Goal: Task Accomplishment & Management: Use online tool/utility

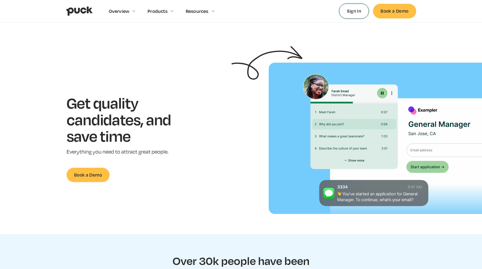
click at [357, 13] on link "Sign In" at bounding box center [354, 11] width 30 height 15
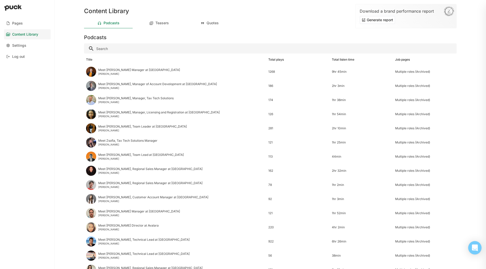
click at [474, 247] on icon "Open Intercom Messenger" at bounding box center [475, 248] width 6 height 7
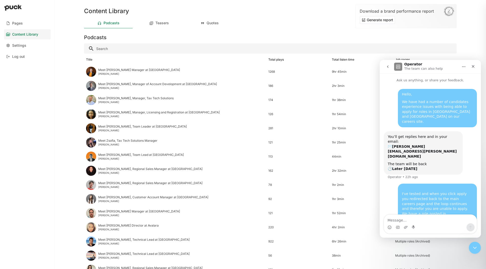
scroll to position [13, 0]
